Goal: Find contact information: Find contact information

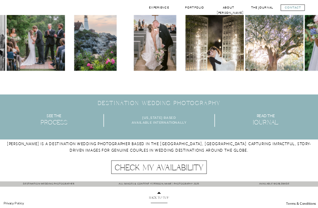
scroll to position [1517, 0]
